Goal: Find contact information: Find contact information

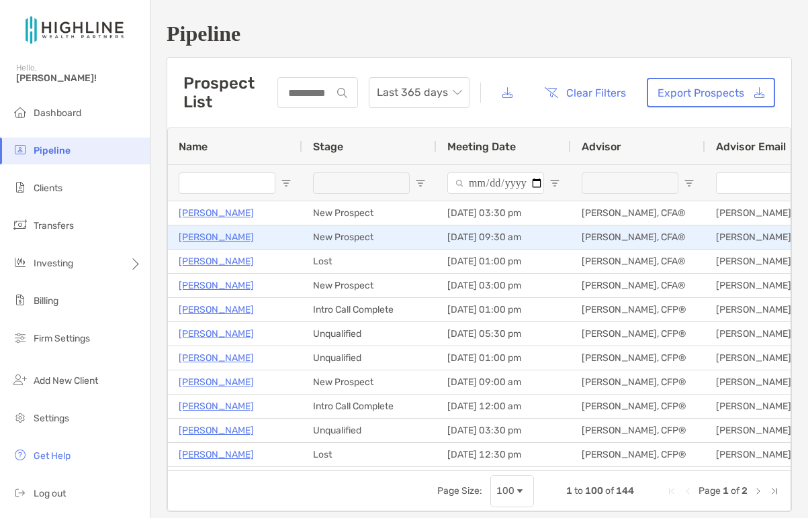
click at [210, 240] on p "[PERSON_NAME]" at bounding box center [216, 237] width 75 height 17
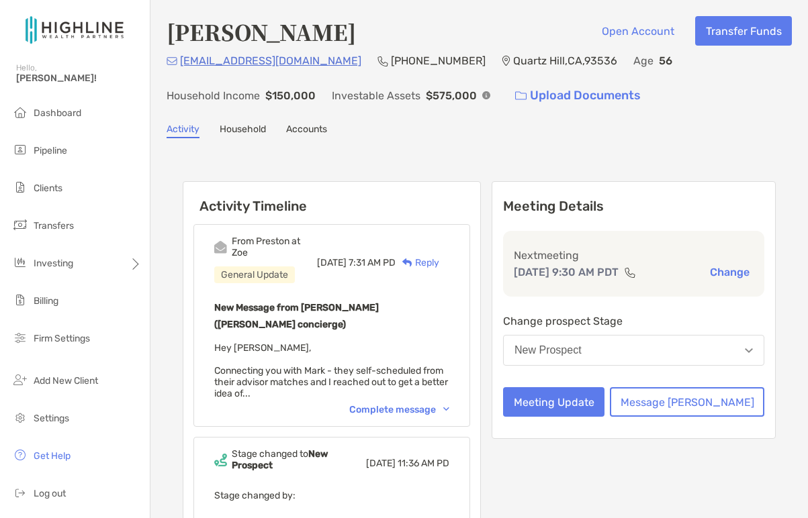
click at [446, 404] on div "Complete message" at bounding box center [399, 409] width 100 height 11
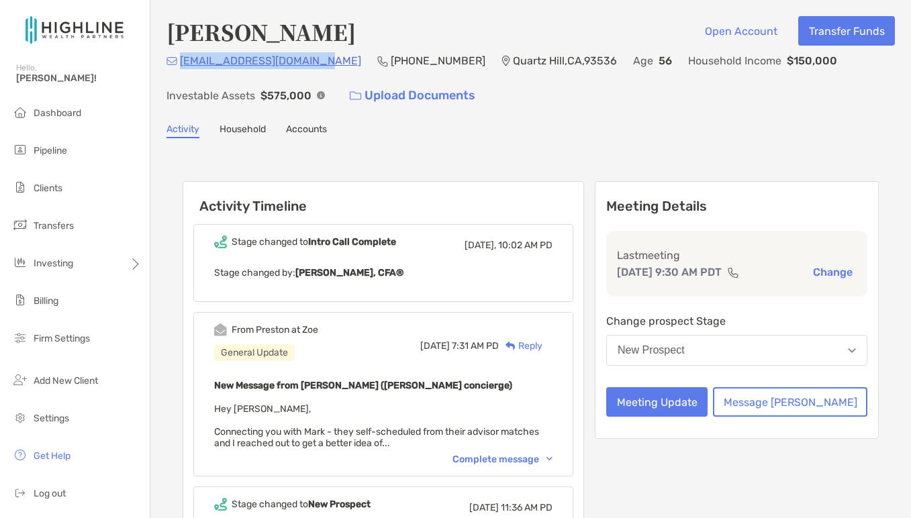
drag, startPoint x: 337, startPoint y: 62, endPoint x: 181, endPoint y: 63, distance: 156.5
click at [181, 63] on div "[EMAIL_ADDRESS][DOMAIN_NAME] (805) 208-[GEOGRAPHIC_DATA] Age [DEMOGRAPHIC_DATA]…" at bounding box center [531, 81] width 729 height 58
copy p "[EMAIL_ADDRESS][DOMAIN_NAME]"
